Goal: Transaction & Acquisition: Purchase product/service

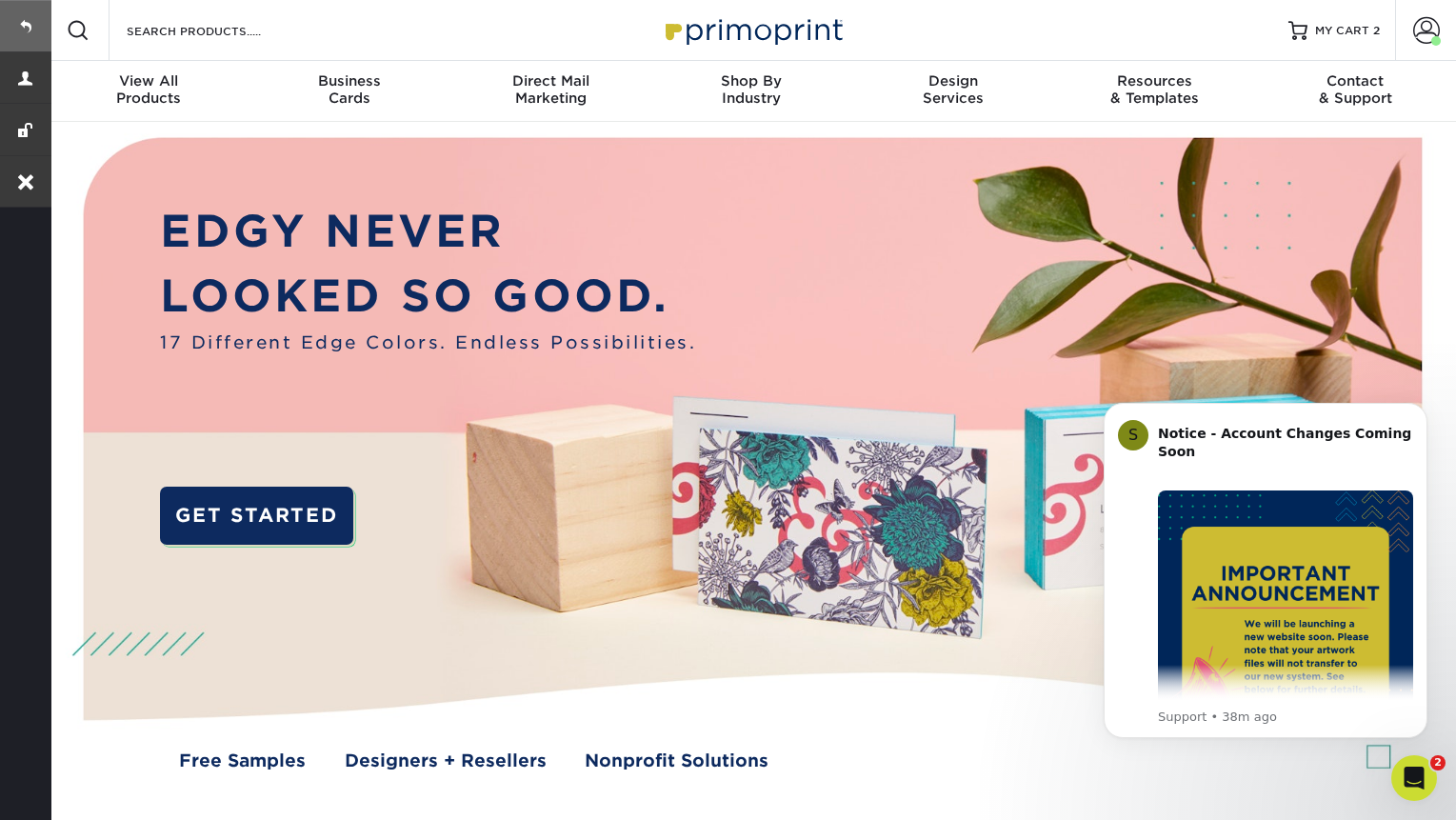
click at [39, 28] on link at bounding box center [25, 25] width 52 height 52
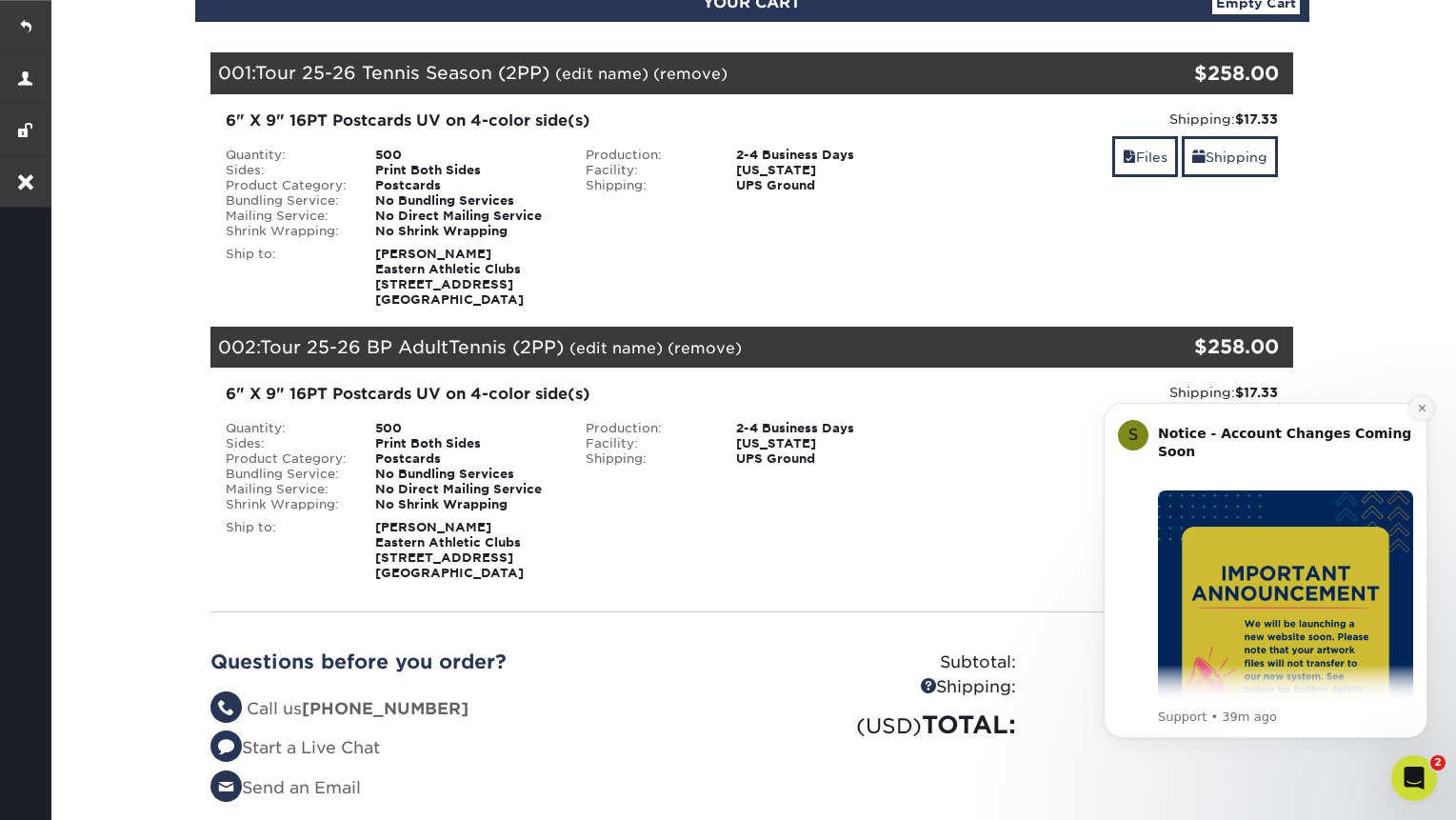
click at [1418, 411] on icon "Dismiss notification" at bounding box center [1422, 408] width 11 height 11
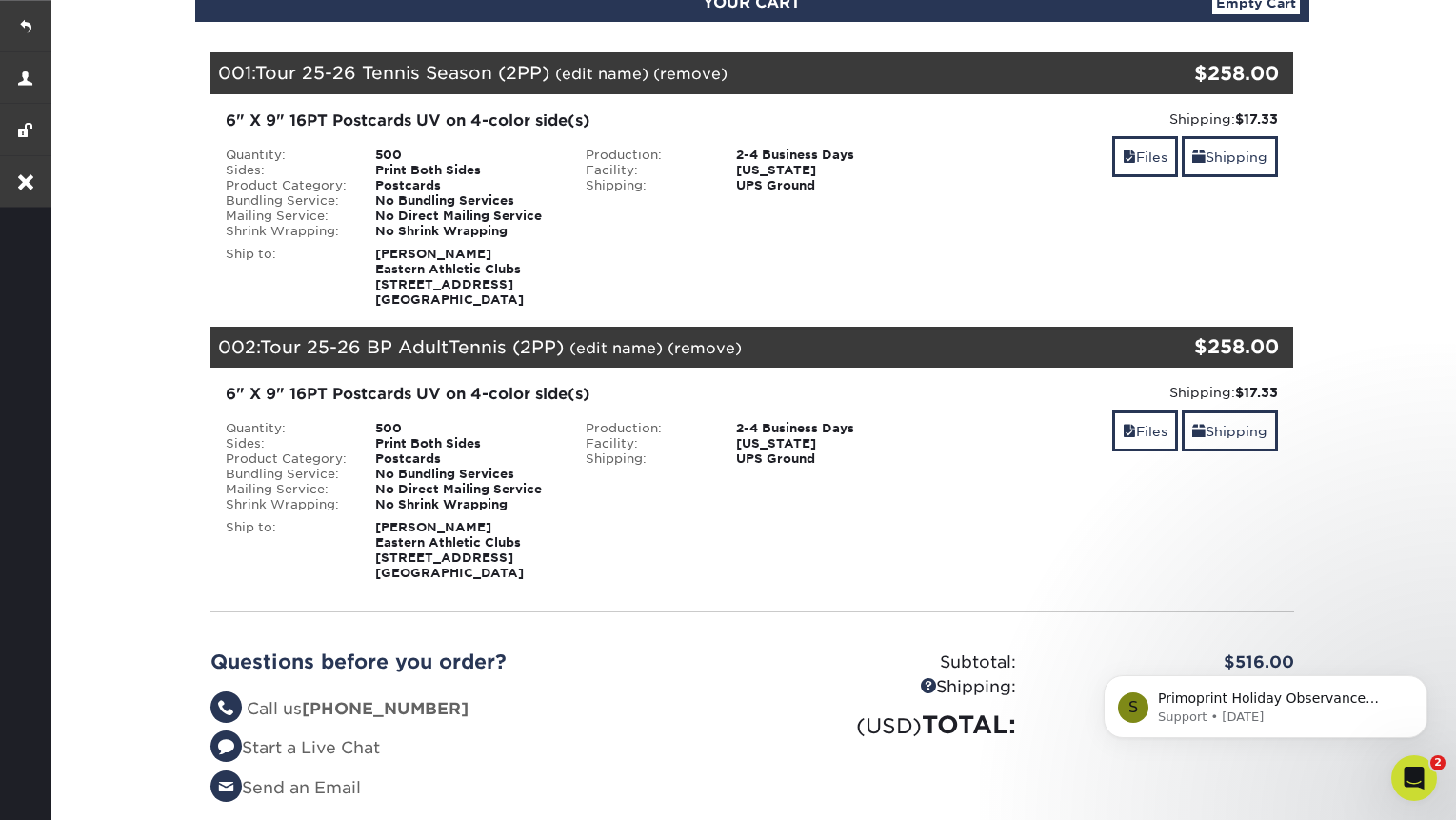
copy strong "9a Montauk Hwy Blue Point, NY 11715"
drag, startPoint x: 502, startPoint y: 300, endPoint x: 377, endPoint y: 284, distance: 126.0
click at [377, 284] on strong "Cira Jones Eastern Athletic Clubs 9a Montauk Hwy Blue Point, NY 11715" at bounding box center [450, 276] width 149 height 60
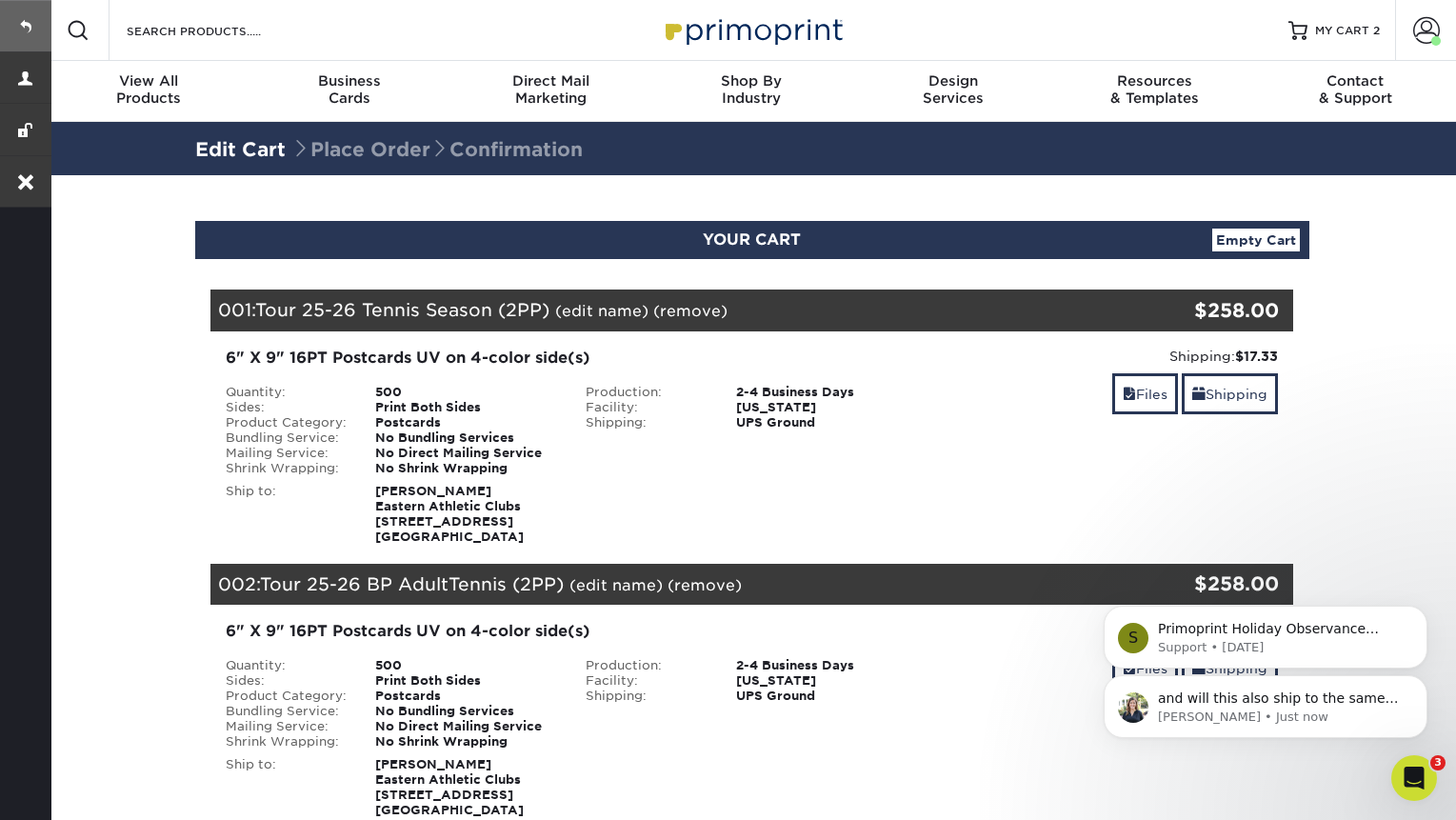
click at [41, 21] on link at bounding box center [25, 25] width 52 height 52
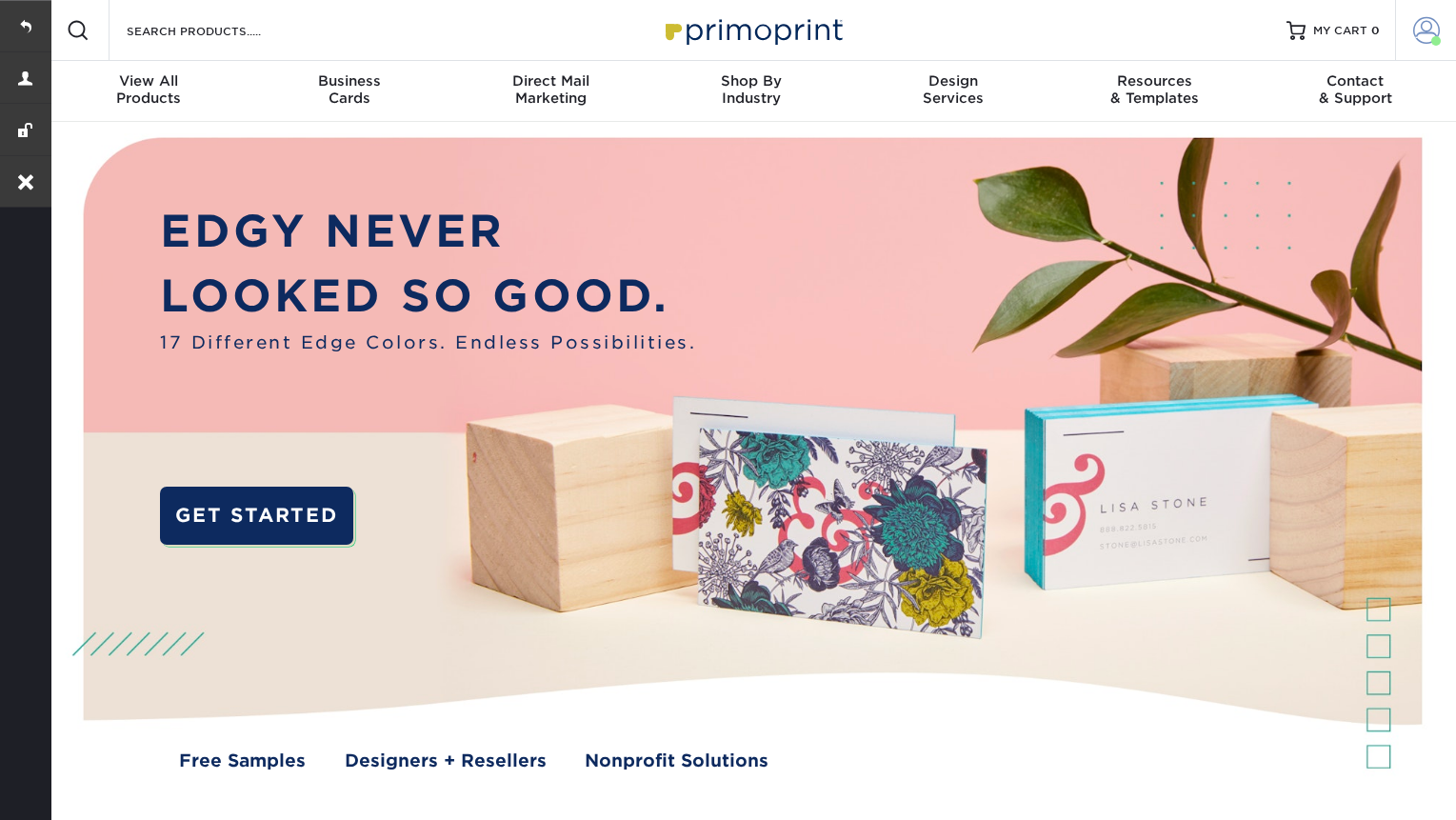
click at [1429, 34] on span at bounding box center [1426, 30] width 26 height 26
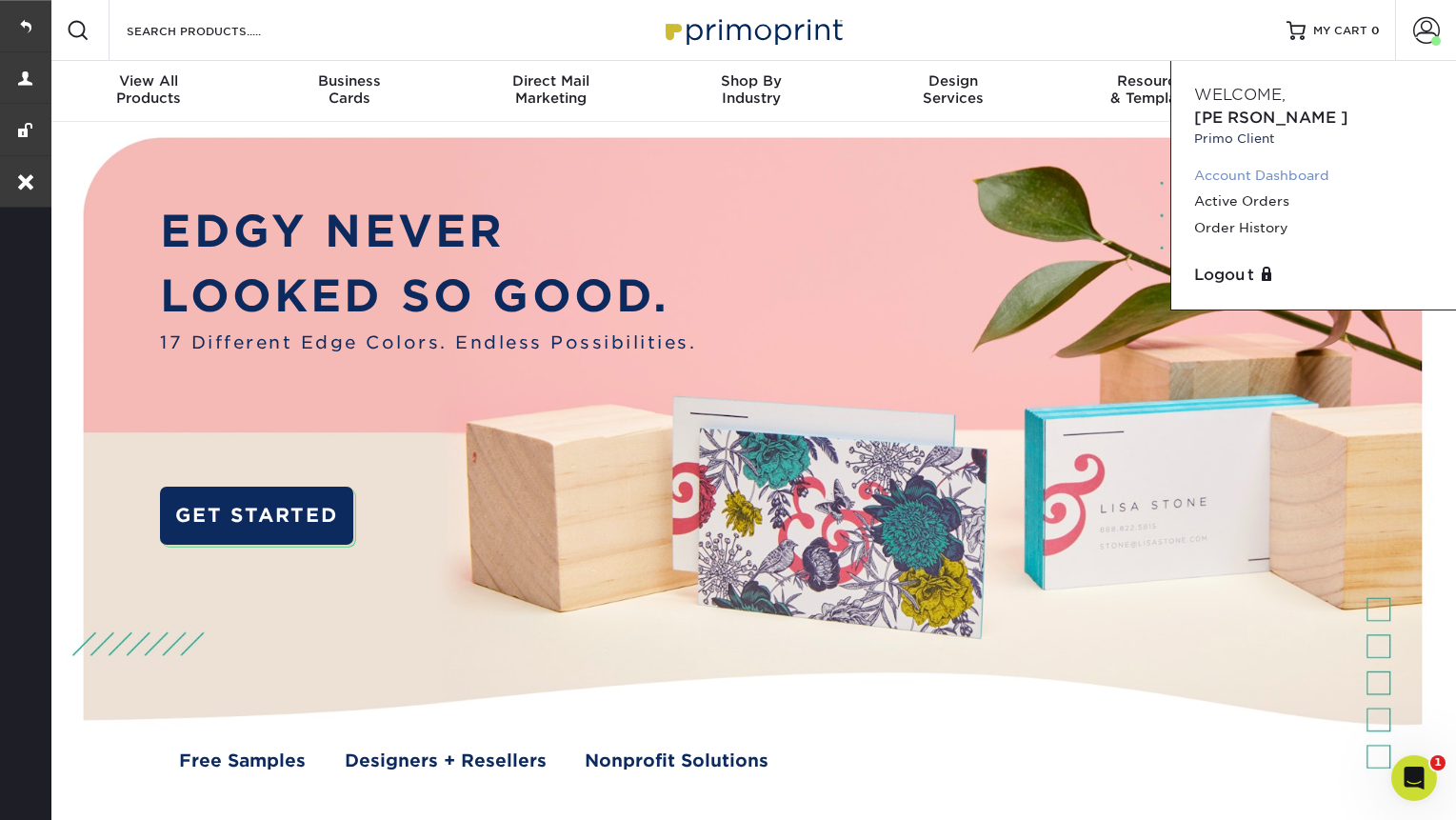
click at [1251, 163] on link "Account Dashboard" at bounding box center [1313, 176] width 239 height 25
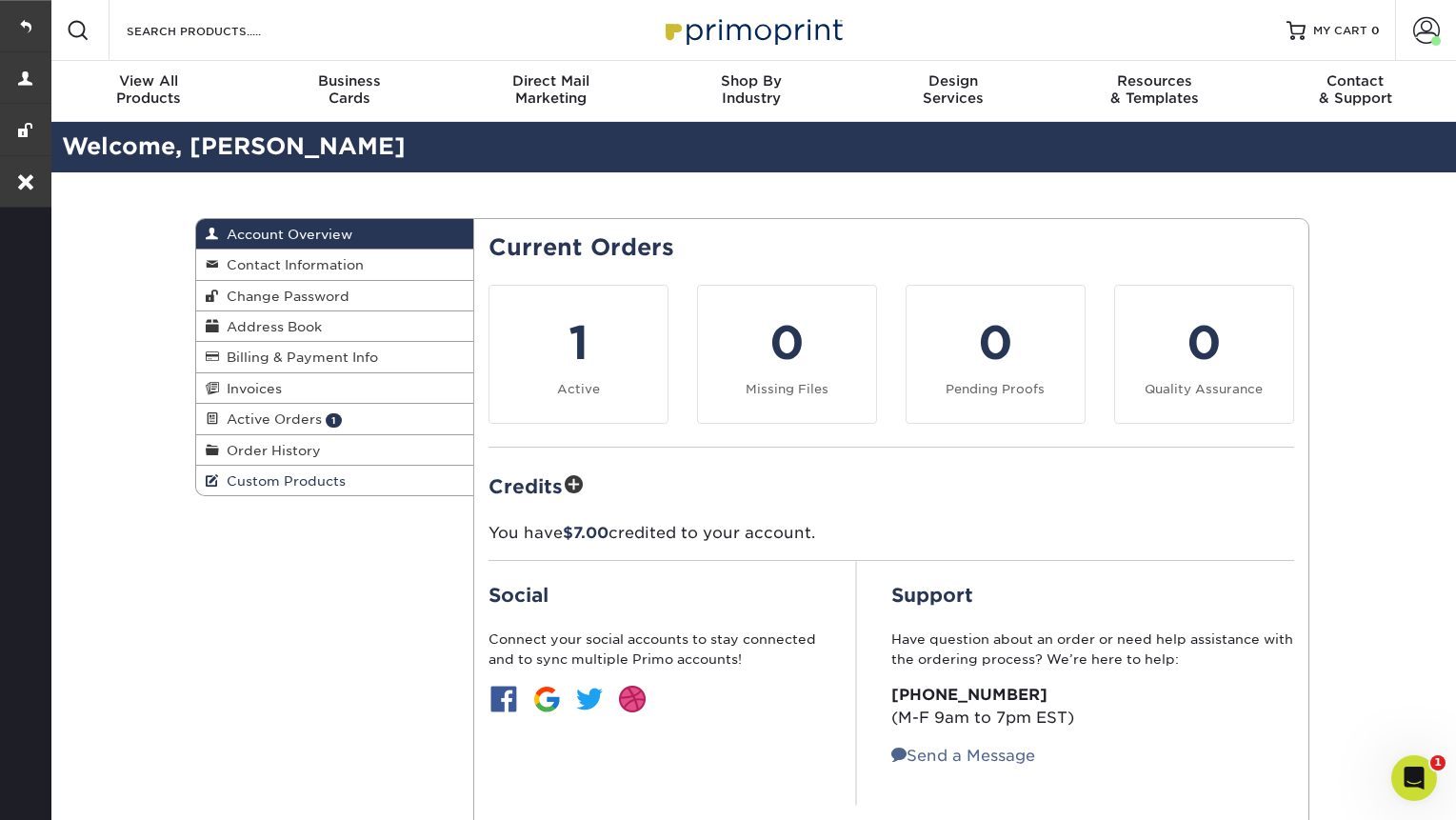
click at [256, 489] on span "Custom Products" at bounding box center [282, 481] width 127 height 16
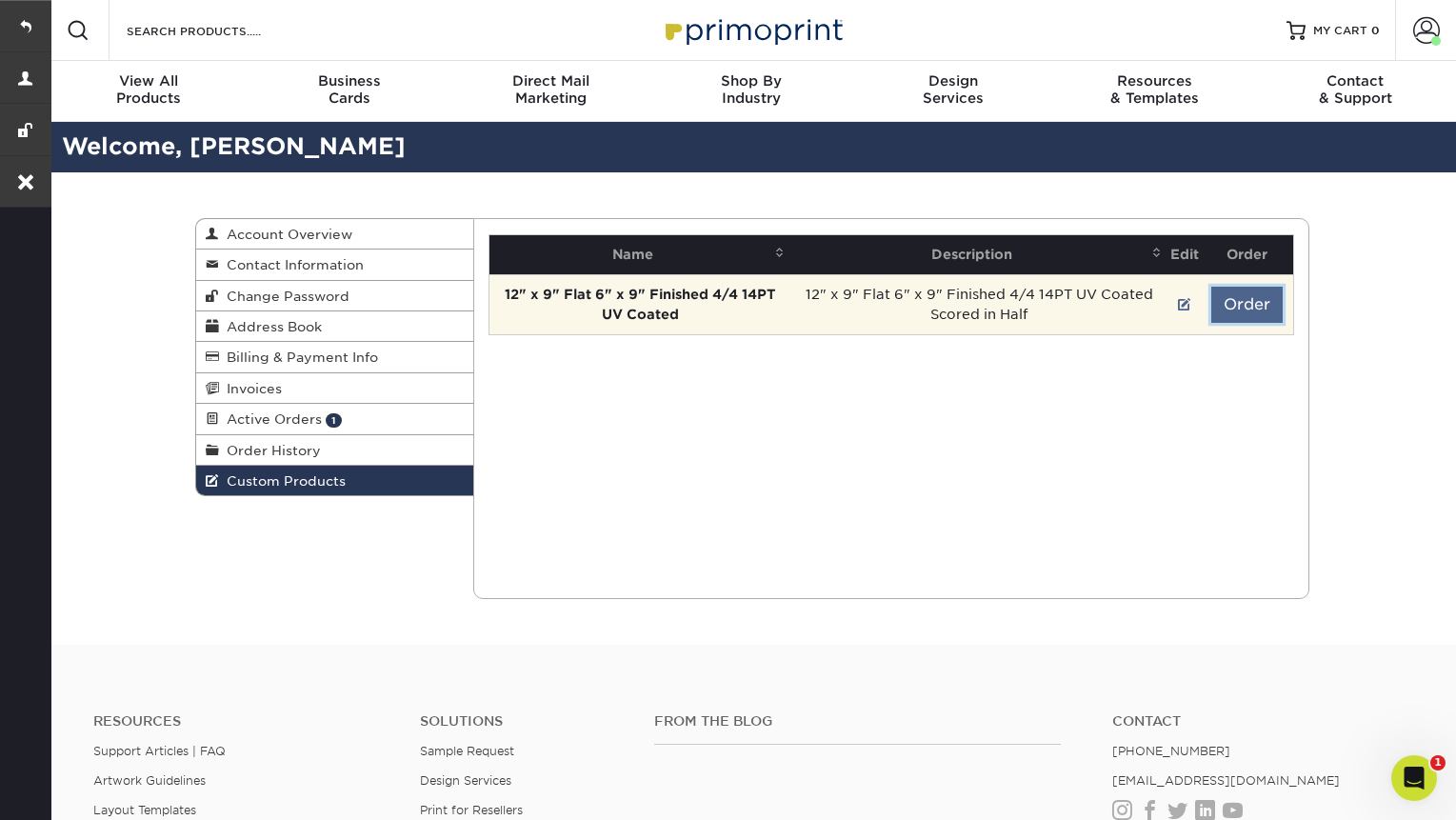
click at [1258, 302] on button "Order" at bounding box center [1247, 304] width 71 height 36
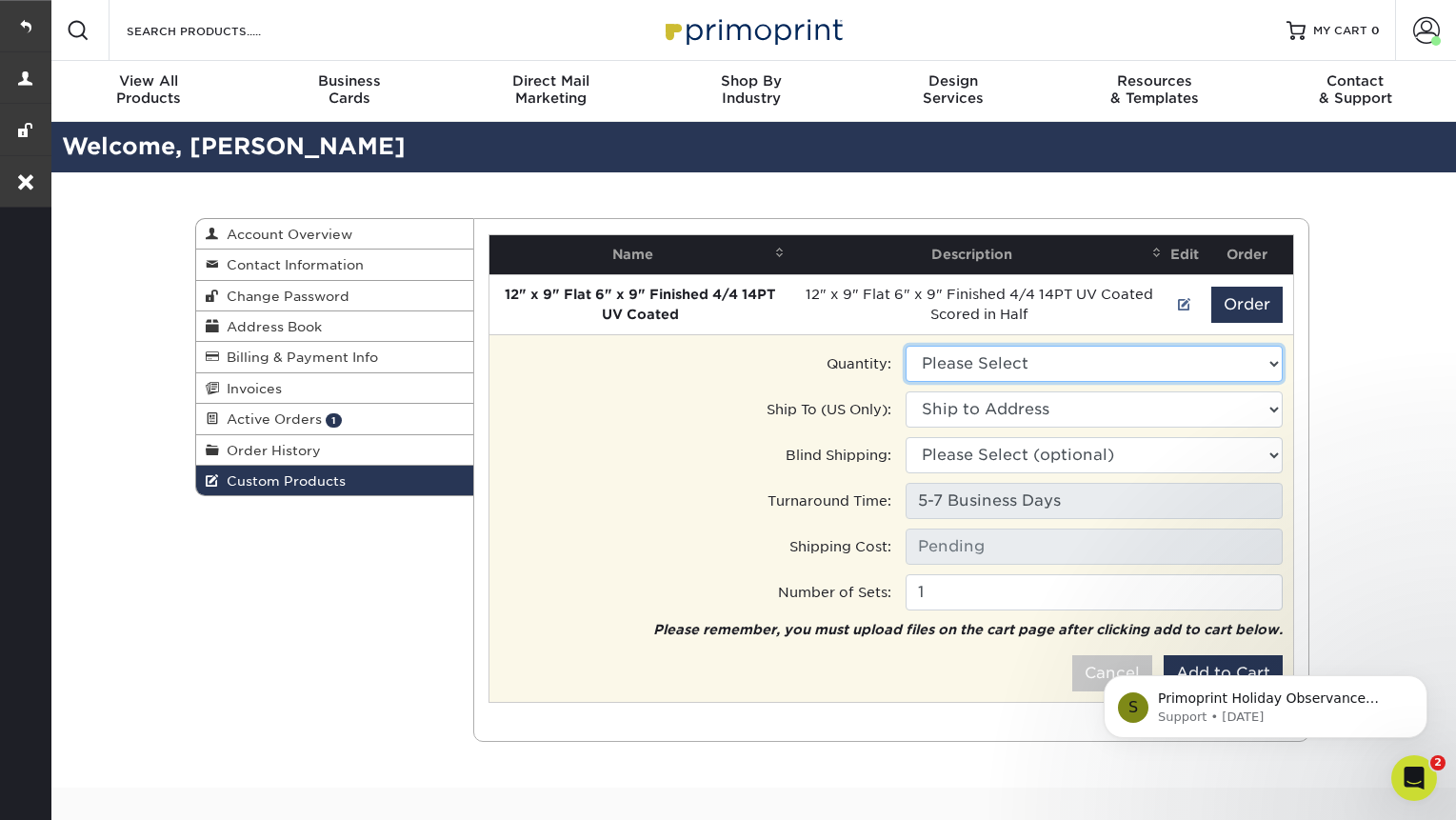
click at [1068, 371] on select "Please Select 1000 - $467.00 500 - $406.00" at bounding box center [1094, 364] width 377 height 36
select select "1"
click at [906, 346] on select "Please Select 1000 - $467.00 500 - $406.00" at bounding box center [1094, 364] width 377 height 36
type input "Ground: $17.10"
click at [1066, 410] on select "Ship to Address 43 Clark St, Brooklyn, NY 481 Van Brunt St, Brooklyn, NY 9a Mon…" at bounding box center [1094, 410] width 377 height 36
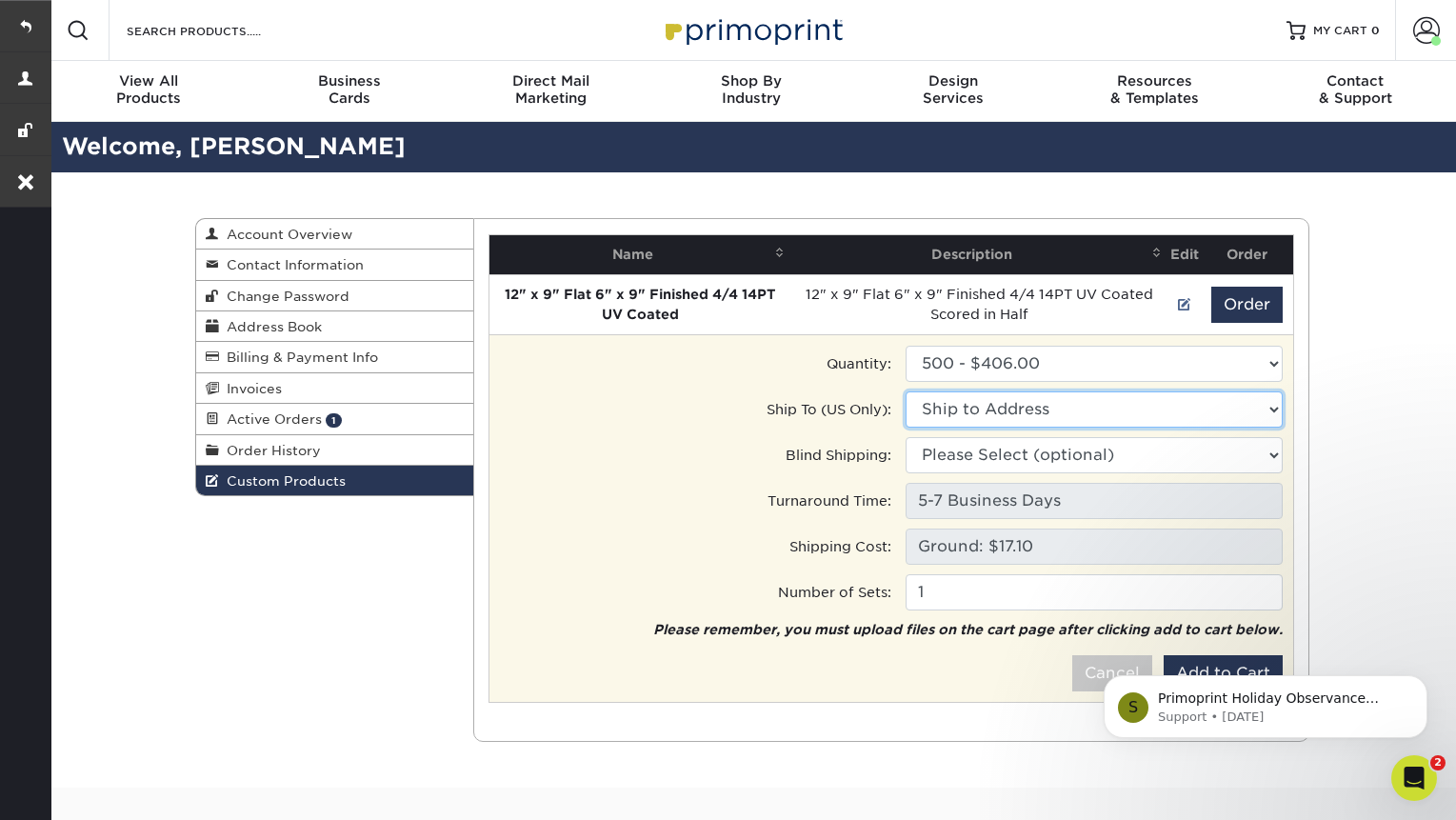
select select "128423"
click at [906, 392] on select "Ship to Address BHC • 43 Clark St, Brooklyn, NY BK Mass Mailing • 481 Van Brunt…" at bounding box center [1094, 410] width 377 height 36
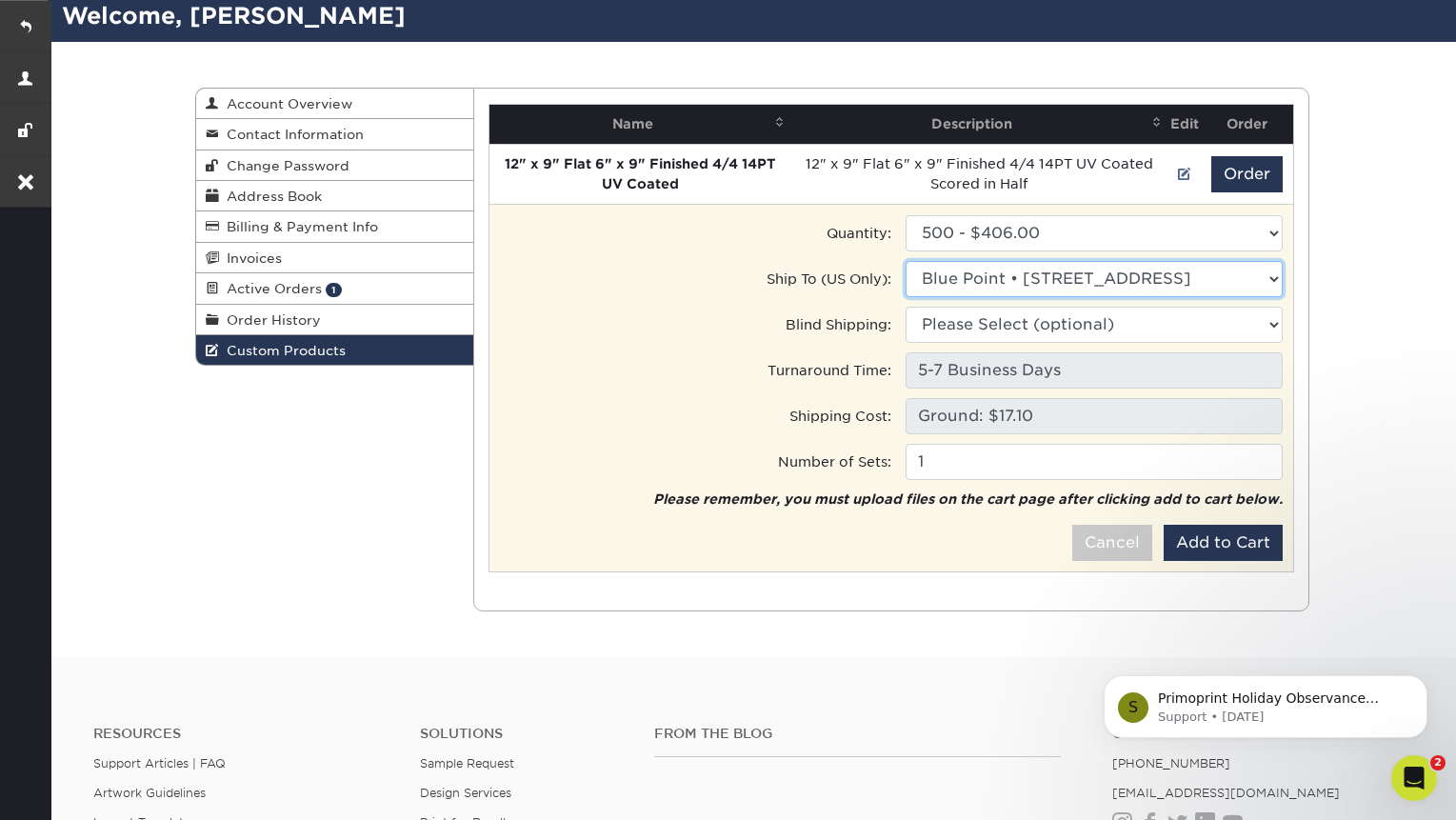
scroll to position [132, 0]
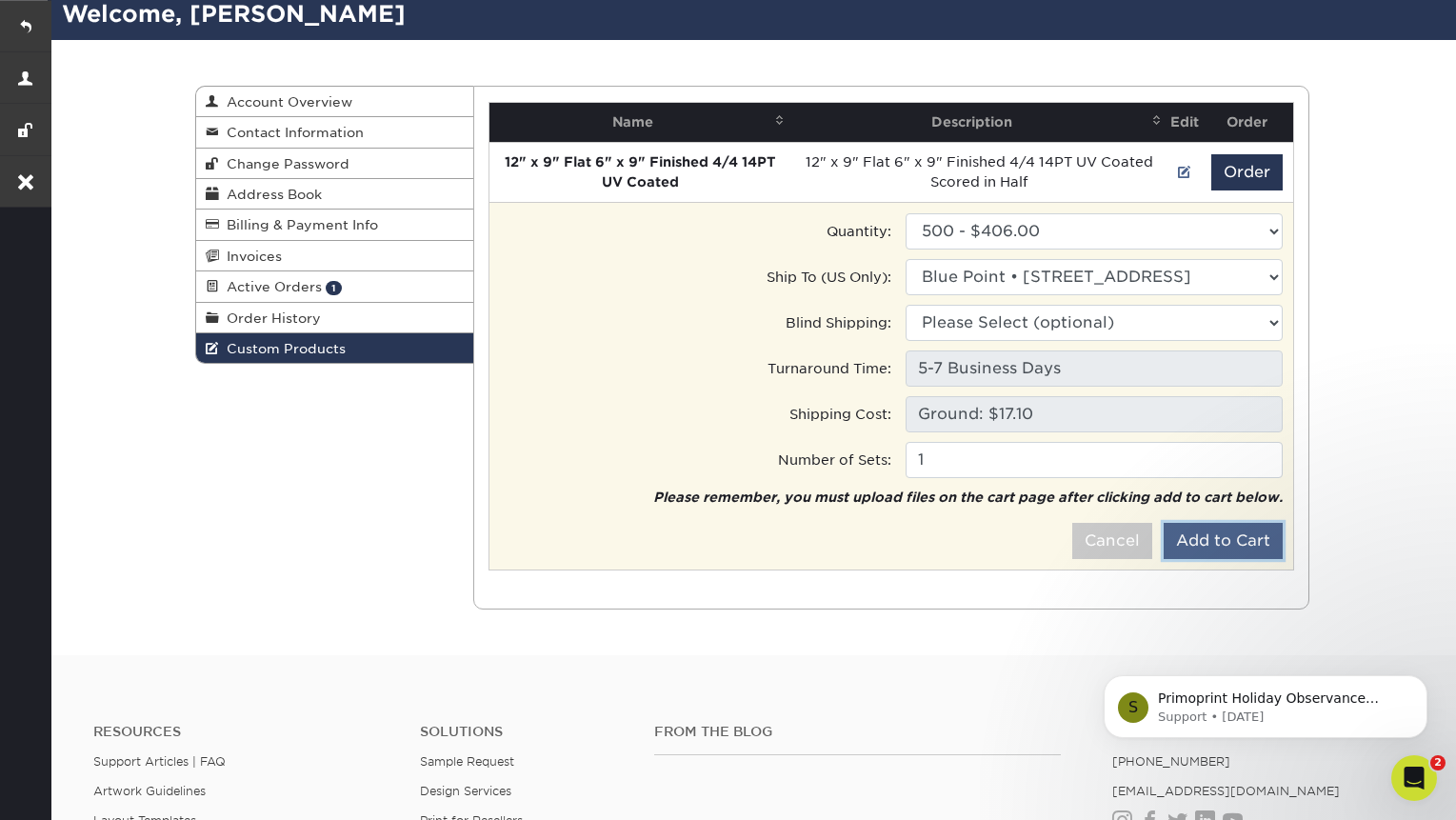
click at [1208, 542] on button "Add to Cart" at bounding box center [1223, 540] width 119 height 36
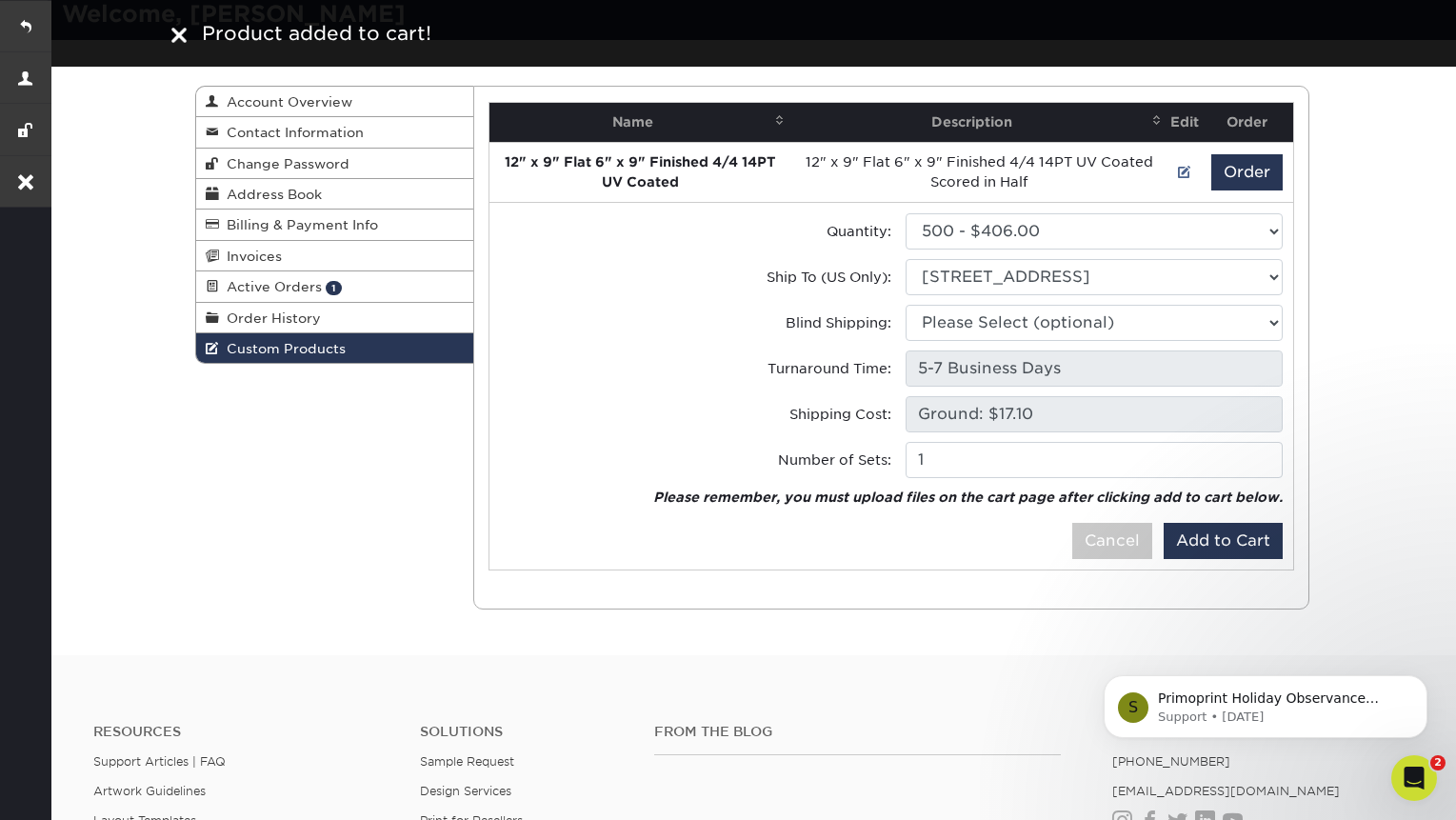
click at [177, 30] on img at bounding box center [179, 35] width 16 height 16
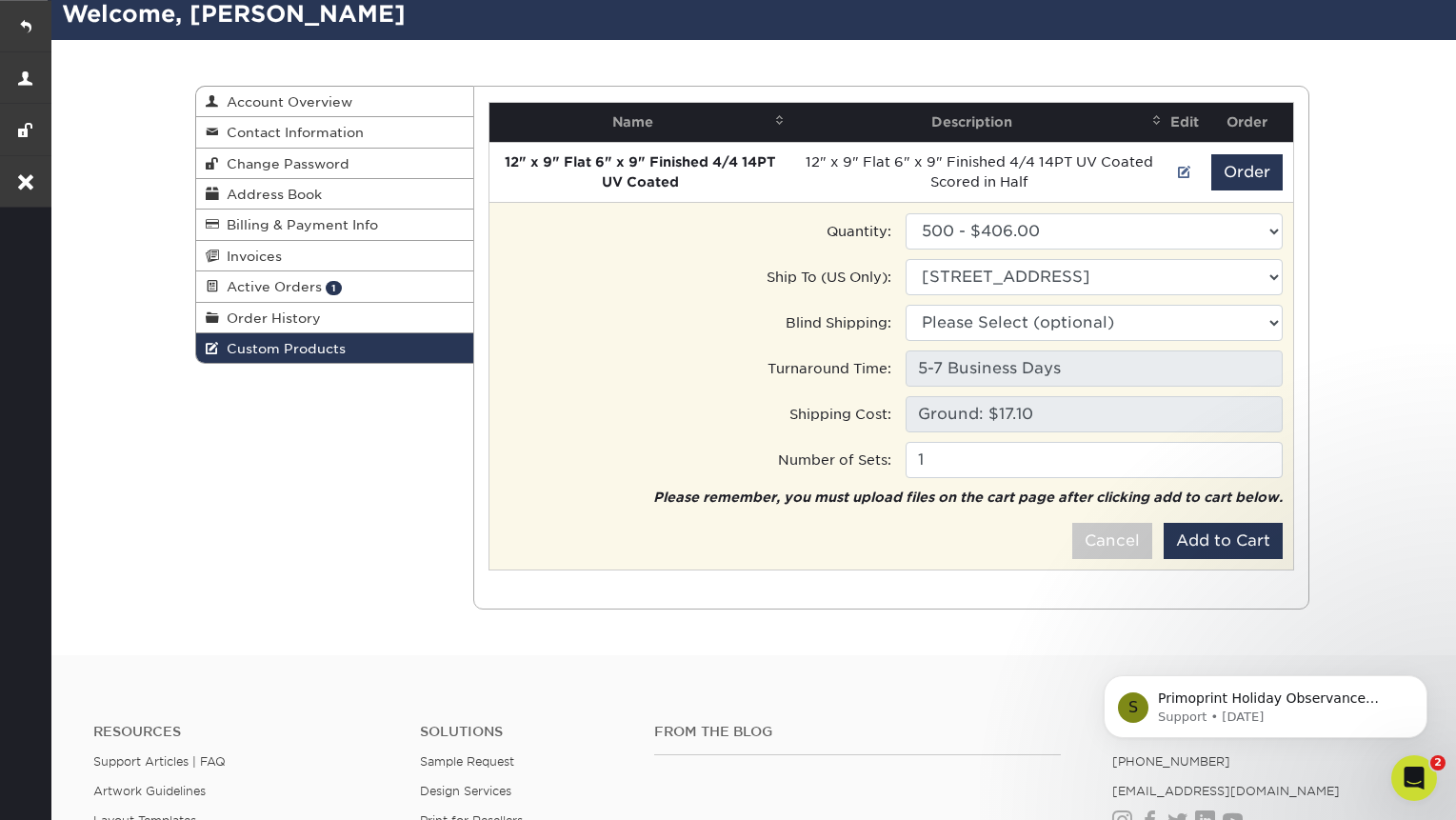
scroll to position [0, 0]
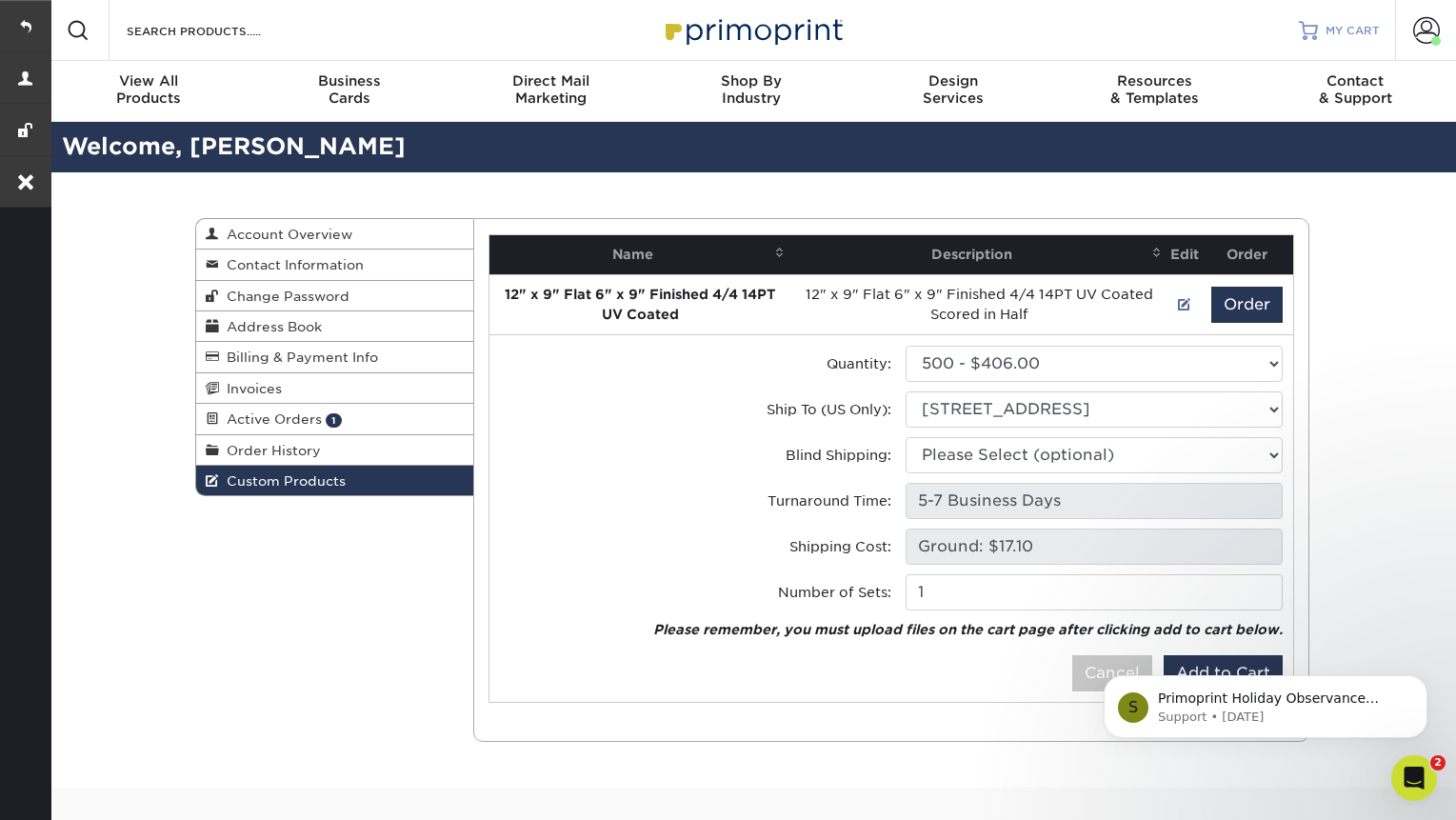
click at [1333, 36] on span "MY CART" at bounding box center [1353, 30] width 55 height 17
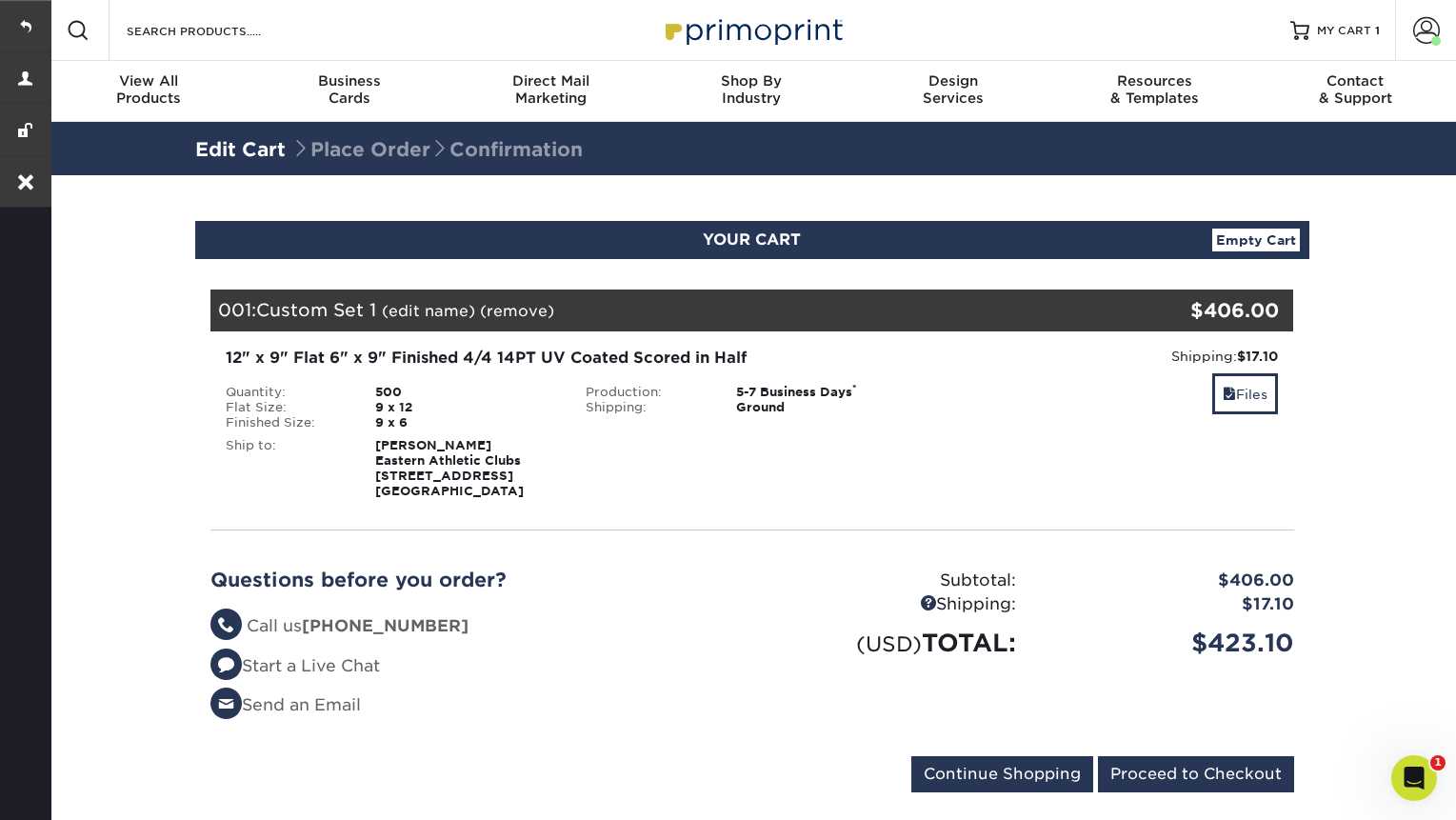
drag, startPoint x: 1281, startPoint y: 318, endPoint x: 1204, endPoint y: 318, distance: 77.0
click at [1204, 318] on div "$406.00" at bounding box center [1203, 310] width 181 height 42
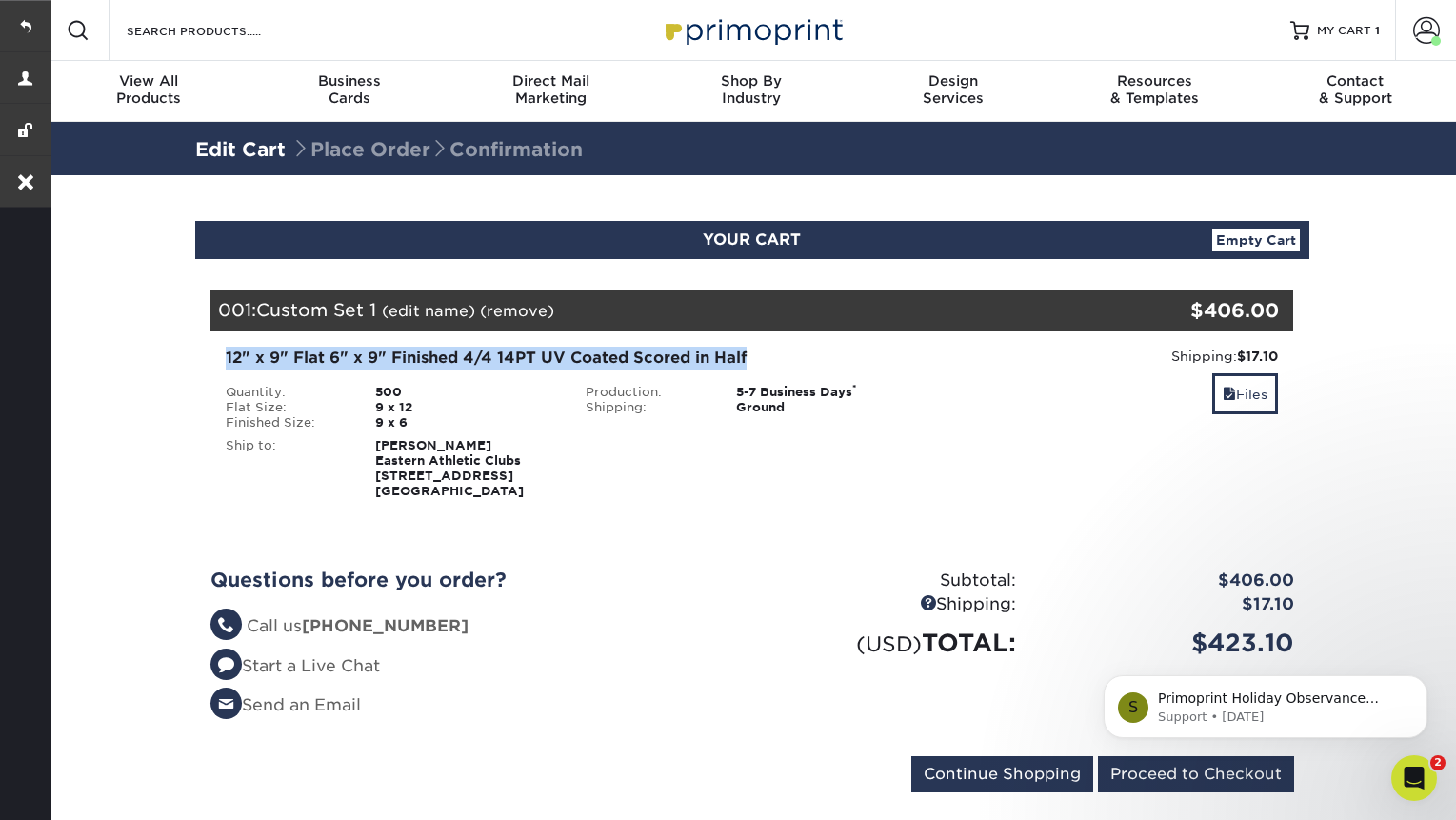
copy div "12" x 9" Flat 6" x 9" Finished 4/4 14PT UV Coated Scored in Half"
drag, startPoint x: 228, startPoint y: 360, endPoint x: 748, endPoint y: 360, distance: 520.0
click at [748, 360] on div "12" x 9" Flat 6" x 9" Finished 4/4 14PT UV Coated Scored in Half" at bounding box center [572, 358] width 693 height 22
click at [35, 24] on link at bounding box center [25, 25] width 52 height 52
